Goal: Navigation & Orientation: Find specific page/section

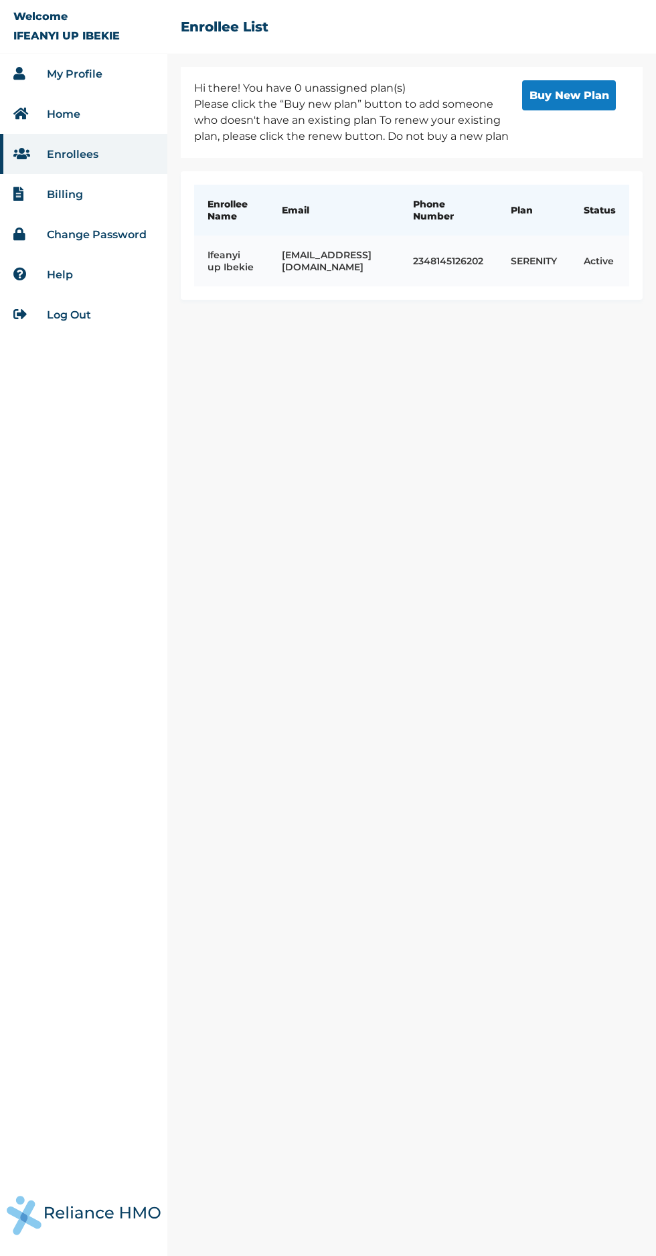
click at [294, 268] on td "ifeanyi.ibekie@gmail.com" at bounding box center [333, 261] width 131 height 51
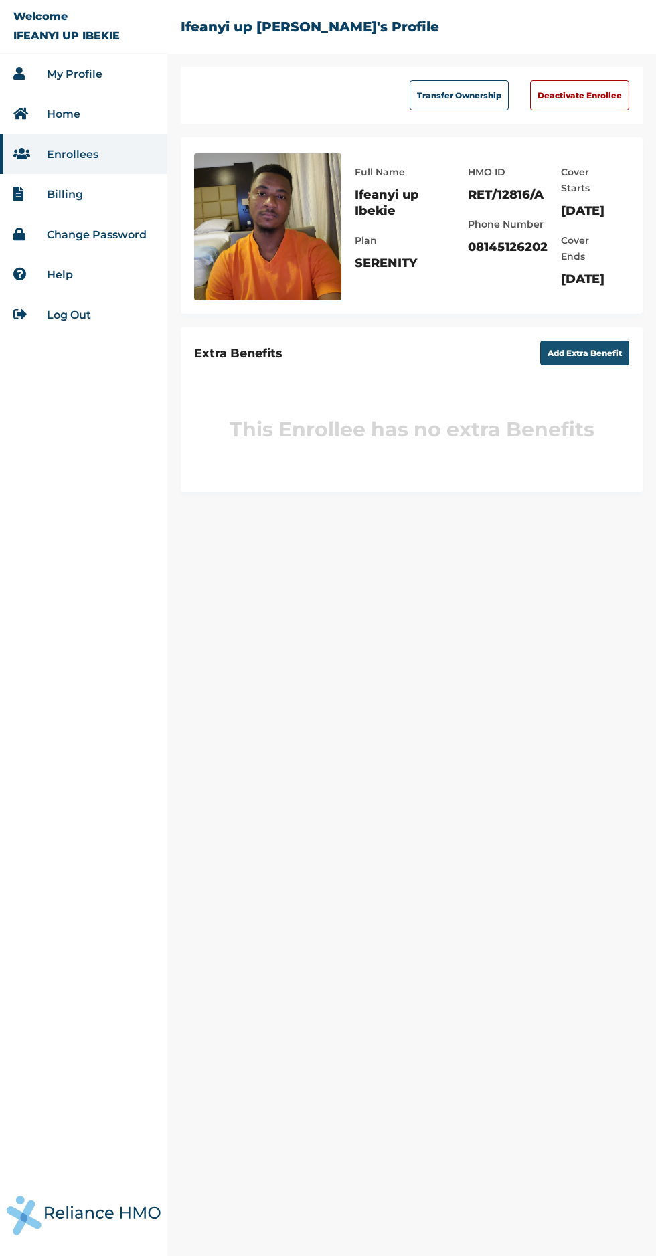
click at [596, 365] on button "Add Extra Benefit" at bounding box center [584, 353] width 89 height 25
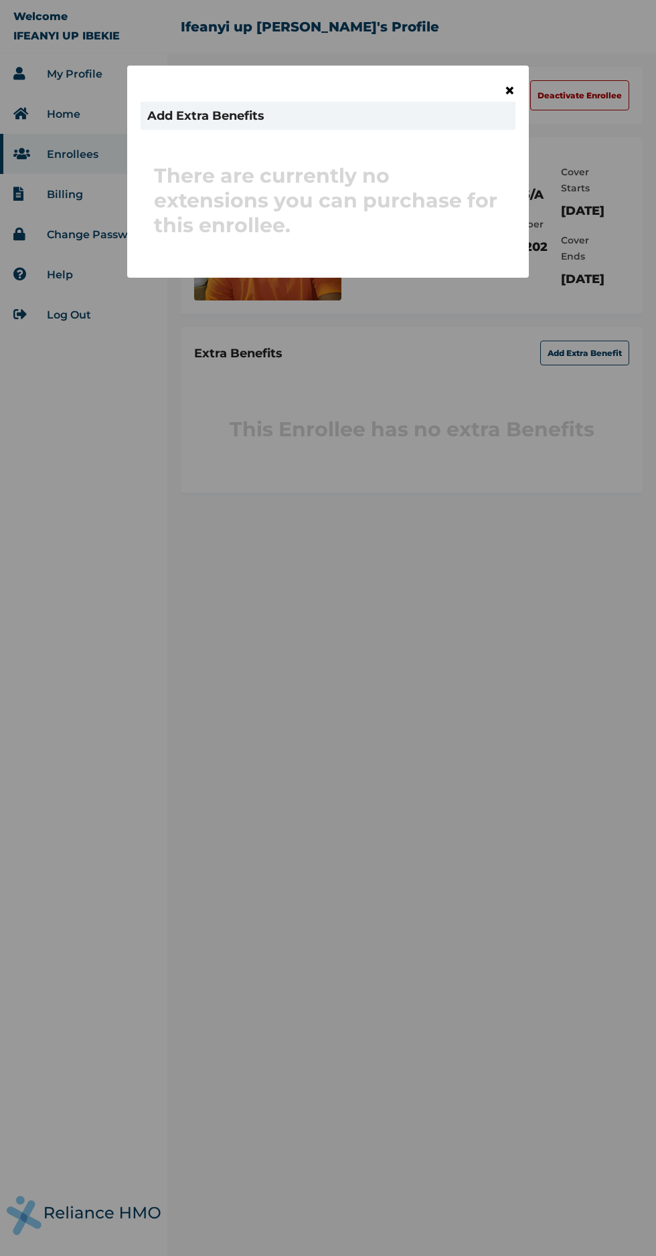
click at [509, 90] on span "×" at bounding box center [509, 90] width 11 height 23
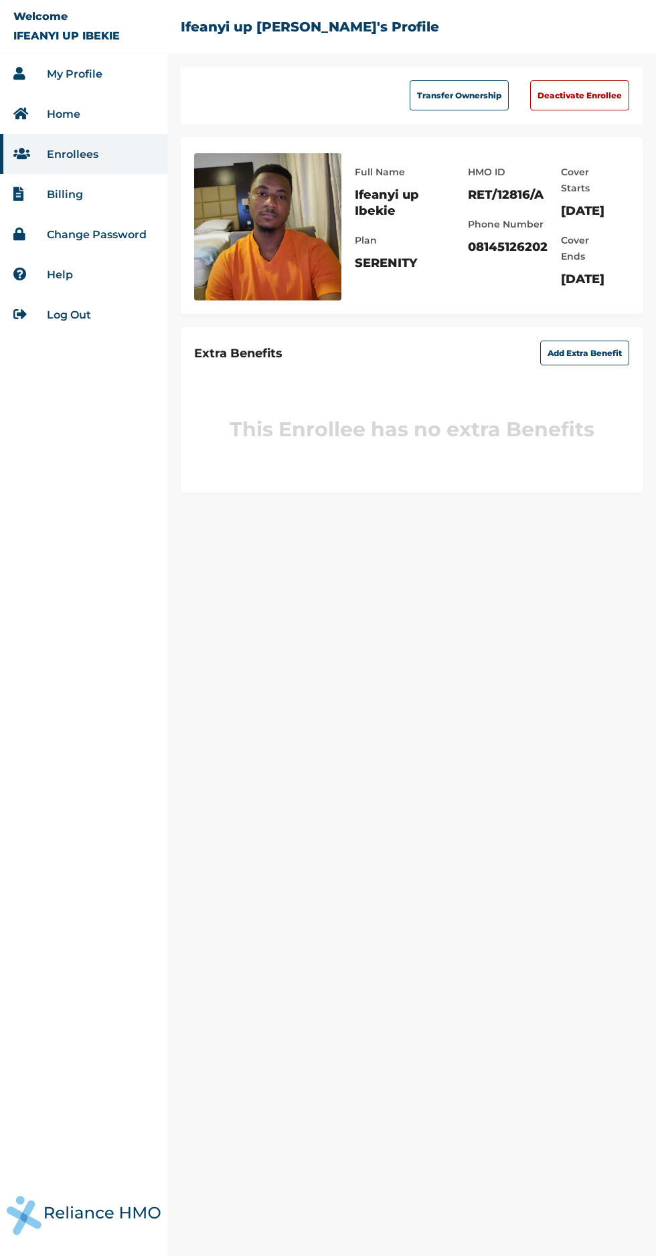
click at [56, 114] on link "Home" at bounding box center [63, 114] width 33 height 13
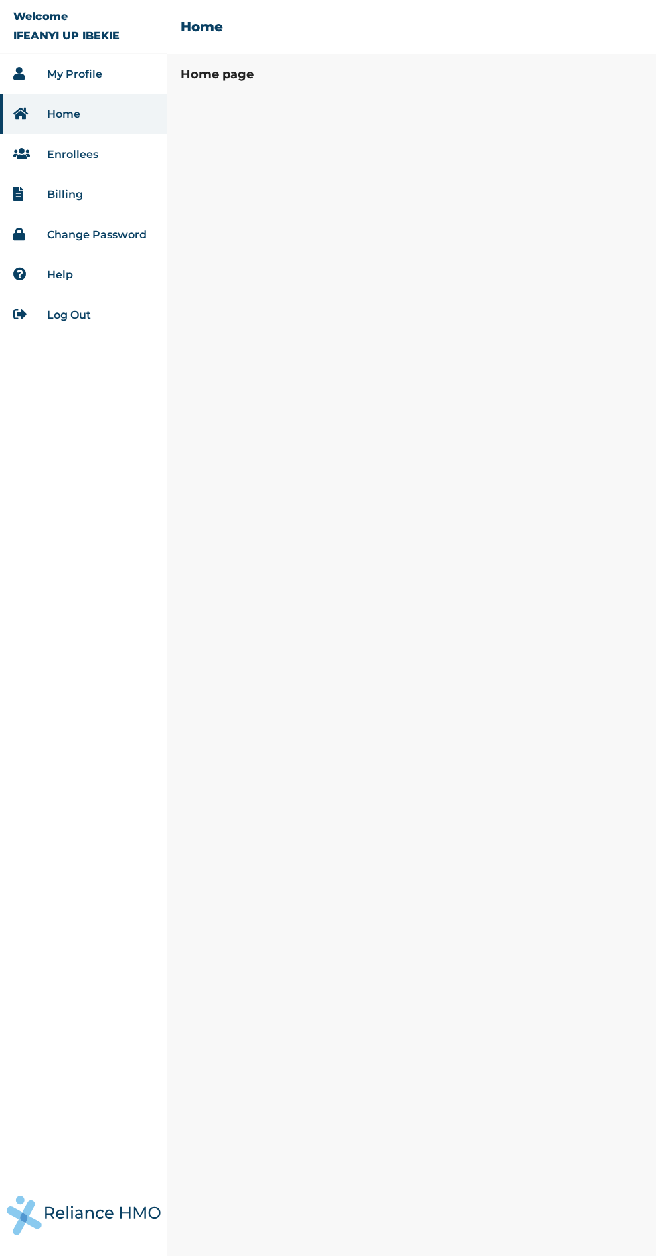
click at [57, 68] on link "My Profile" at bounding box center [75, 74] width 56 height 13
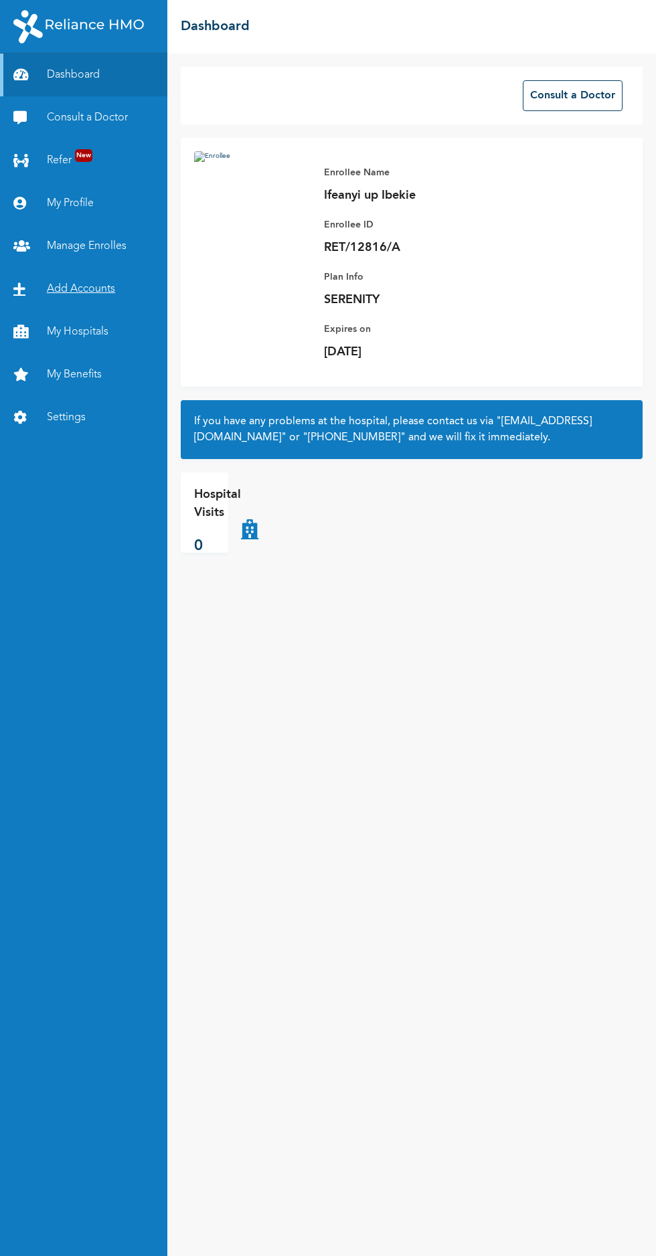
click at [42, 293] on link "Add Accounts" at bounding box center [83, 289] width 167 height 43
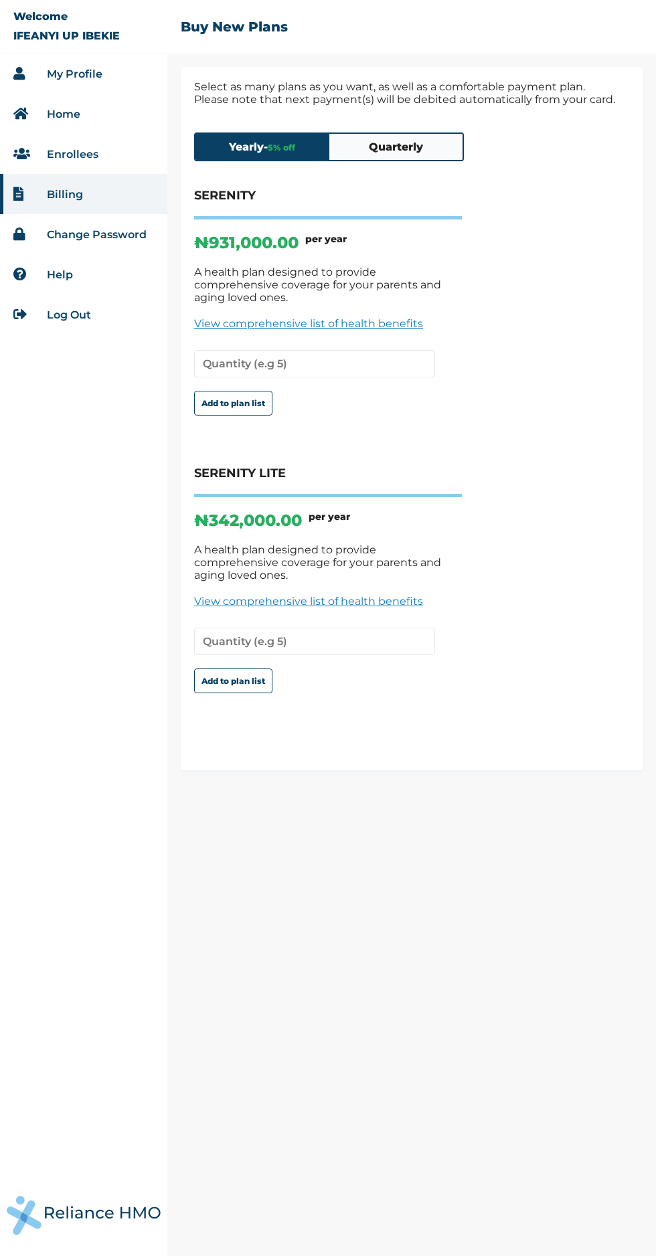
click at [417, 159] on button "Quarterly" at bounding box center [396, 147] width 134 height 26
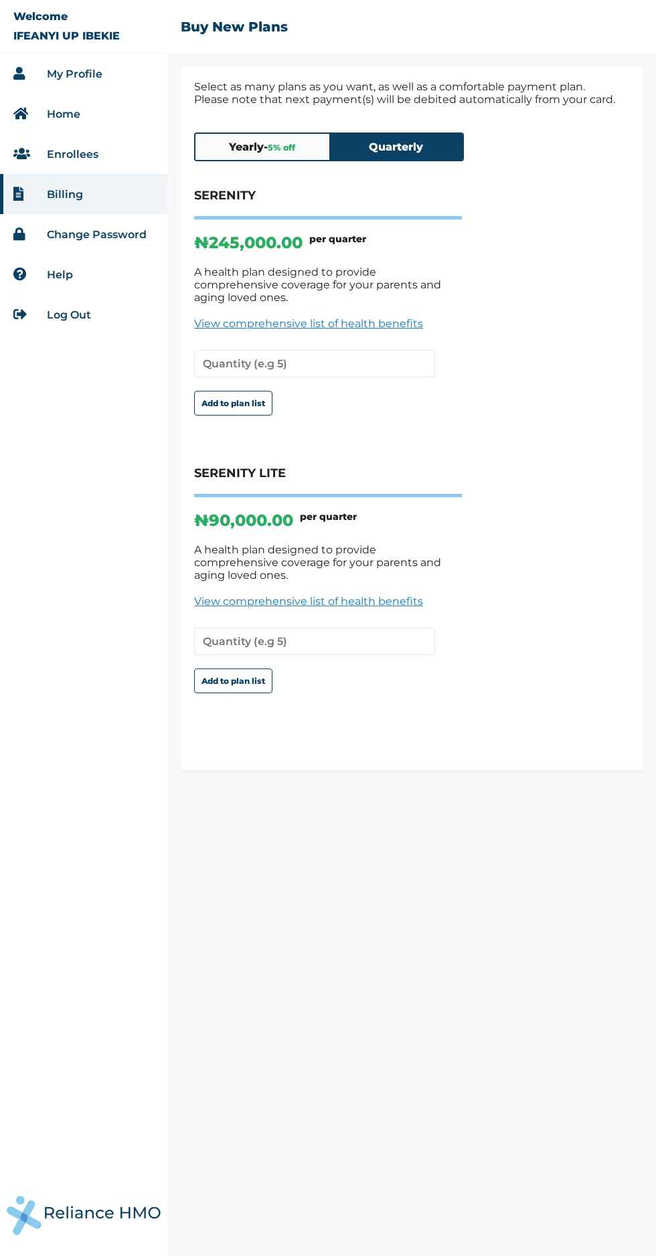
click at [96, 72] on link "My Profile" at bounding box center [75, 74] width 56 height 13
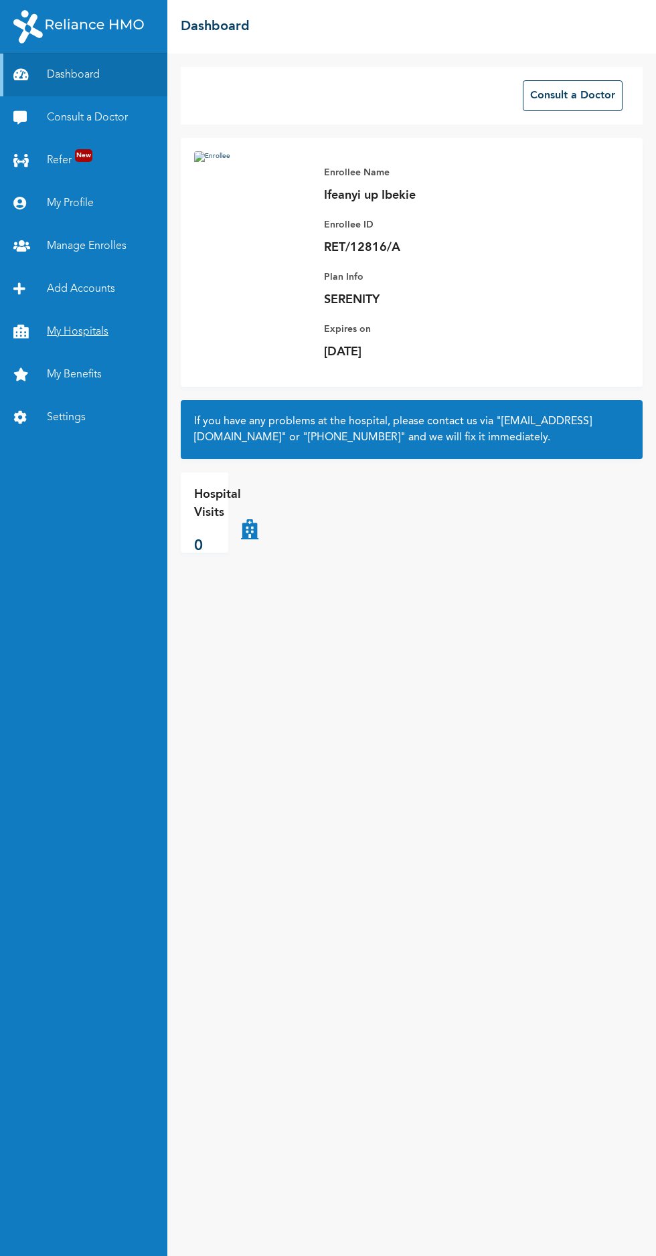
click at [92, 332] on link "My Hospitals" at bounding box center [83, 332] width 167 height 43
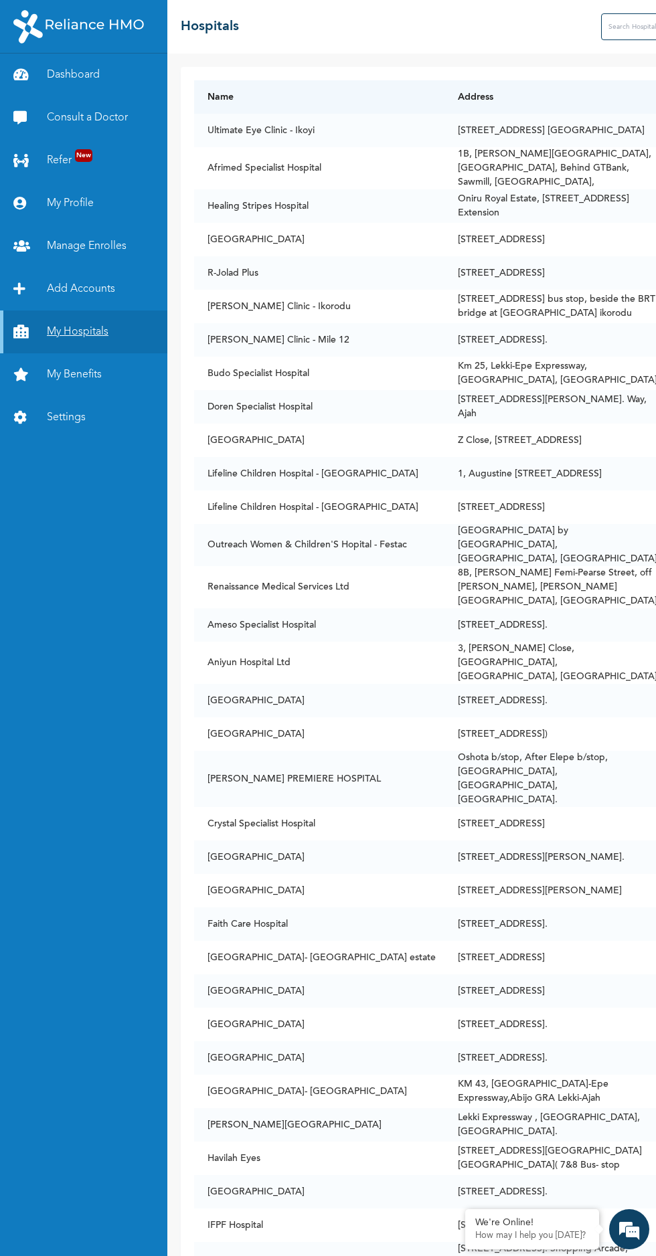
scroll to position [5, 0]
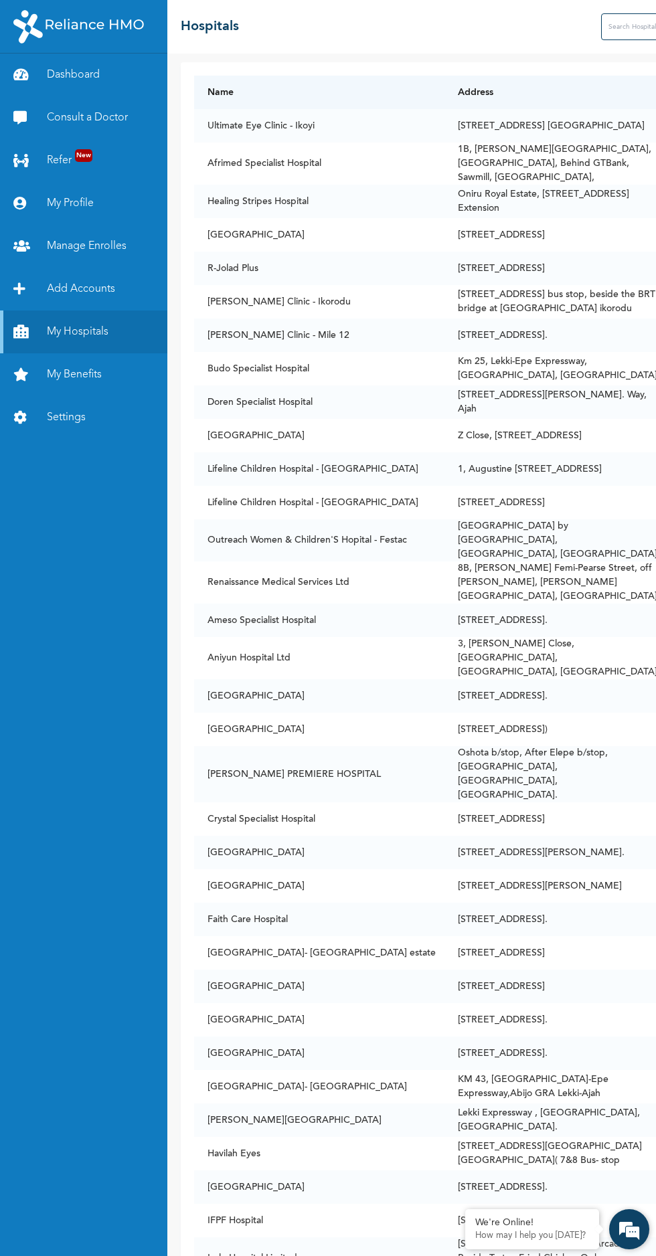
click at [621, 1230] on em at bounding box center [629, 1230] width 36 height 36
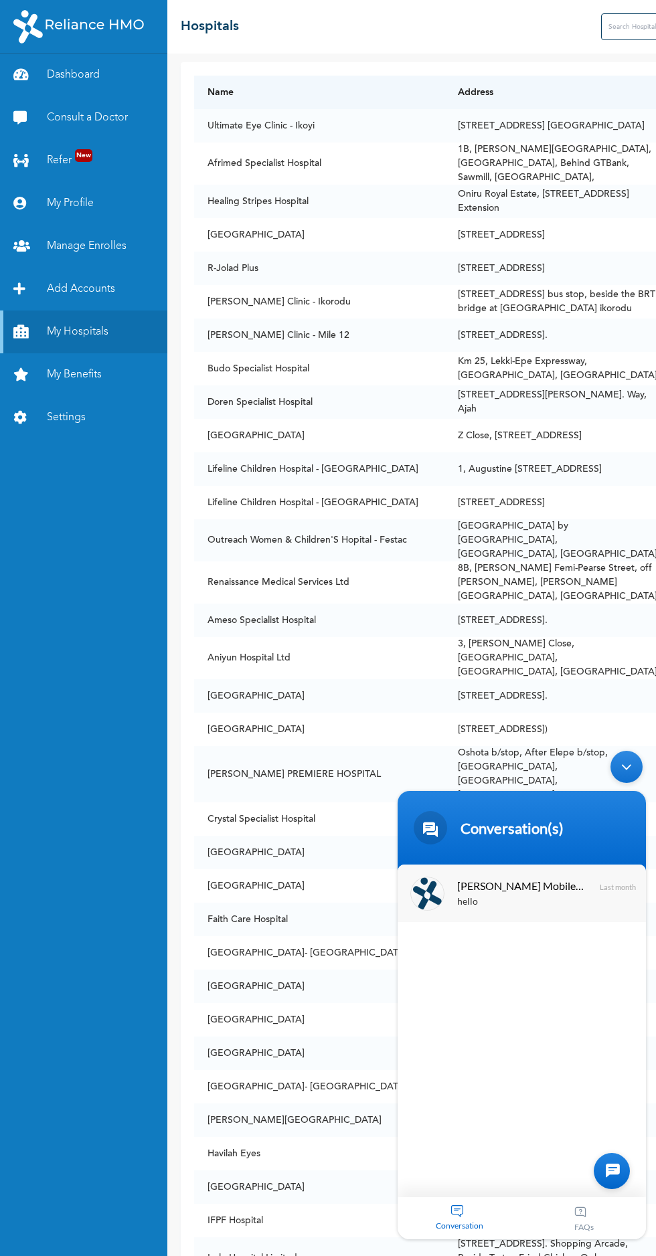
click at [499, 900] on div "hello" at bounding box center [541, 902] width 169 height 15
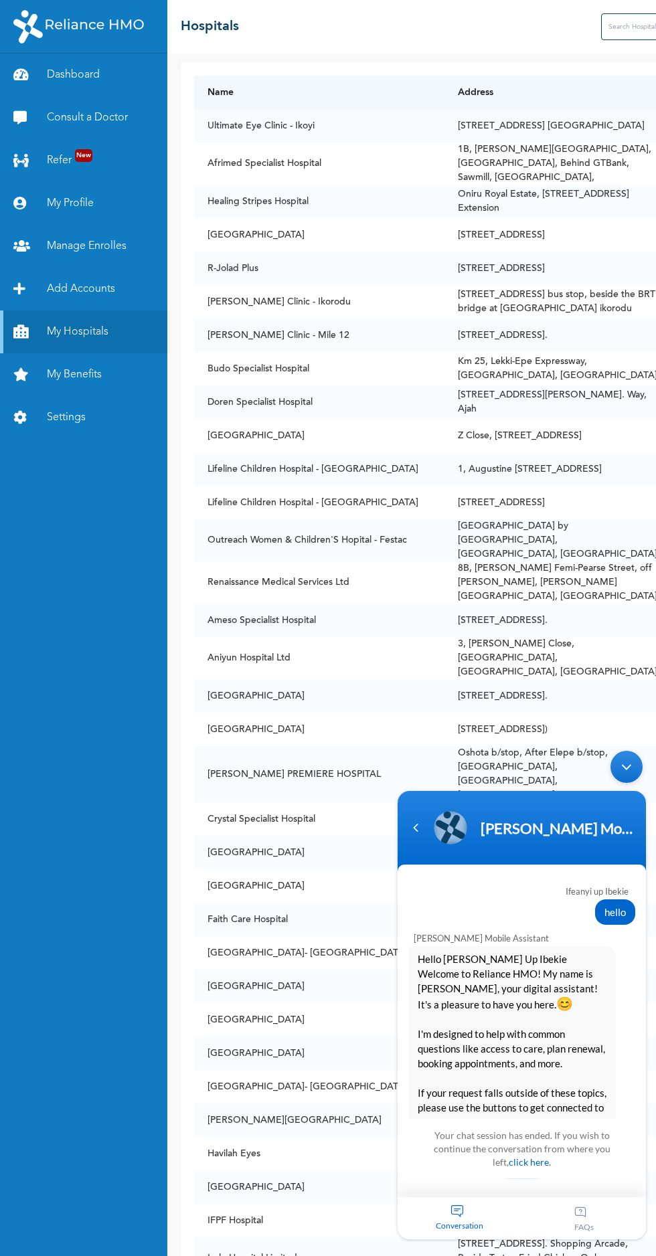
click at [405, 828] on header "[PERSON_NAME] Mobile Assistant" at bounding box center [522, 831] width 248 height 80
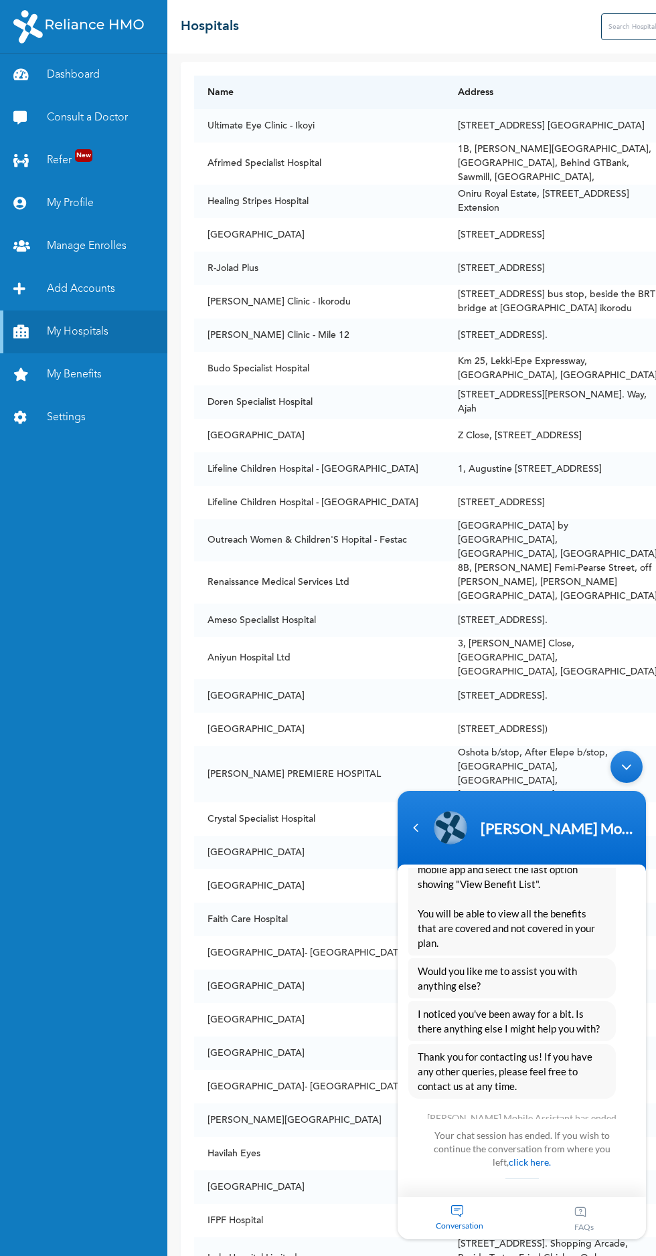
scroll to position [889, 0]
